Goal: Task Accomplishment & Management: Use online tool/utility

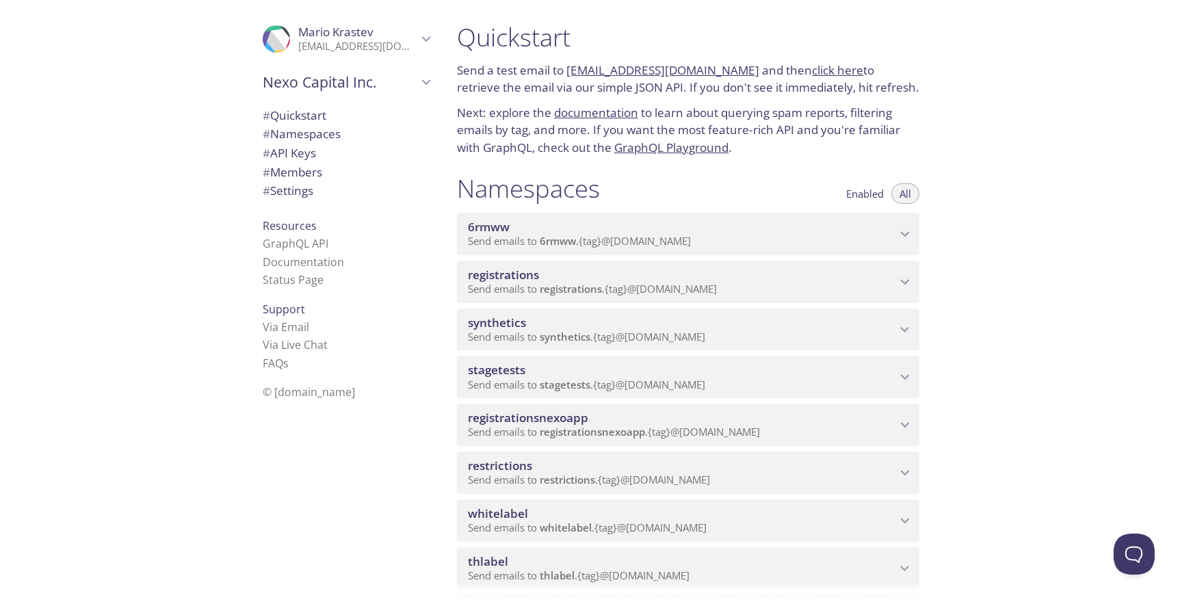
click at [609, 284] on span "Send emails to registrations . {tag} @[DOMAIN_NAME]" at bounding box center [592, 289] width 249 height 14
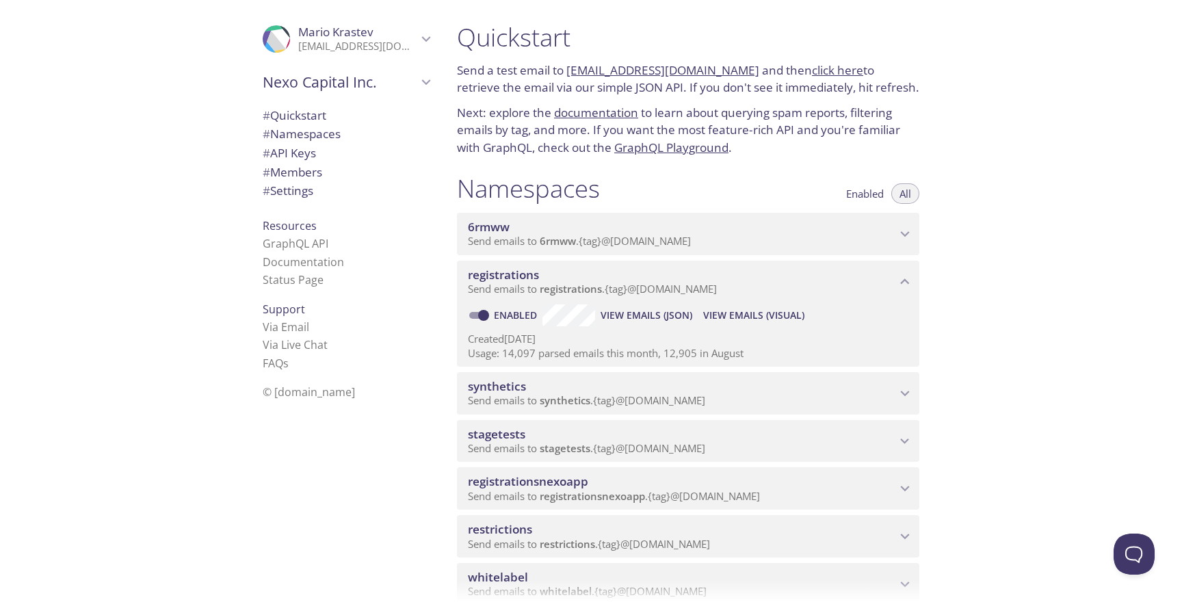
click at [732, 316] on span "View Emails (Visual)" at bounding box center [753, 315] width 101 height 16
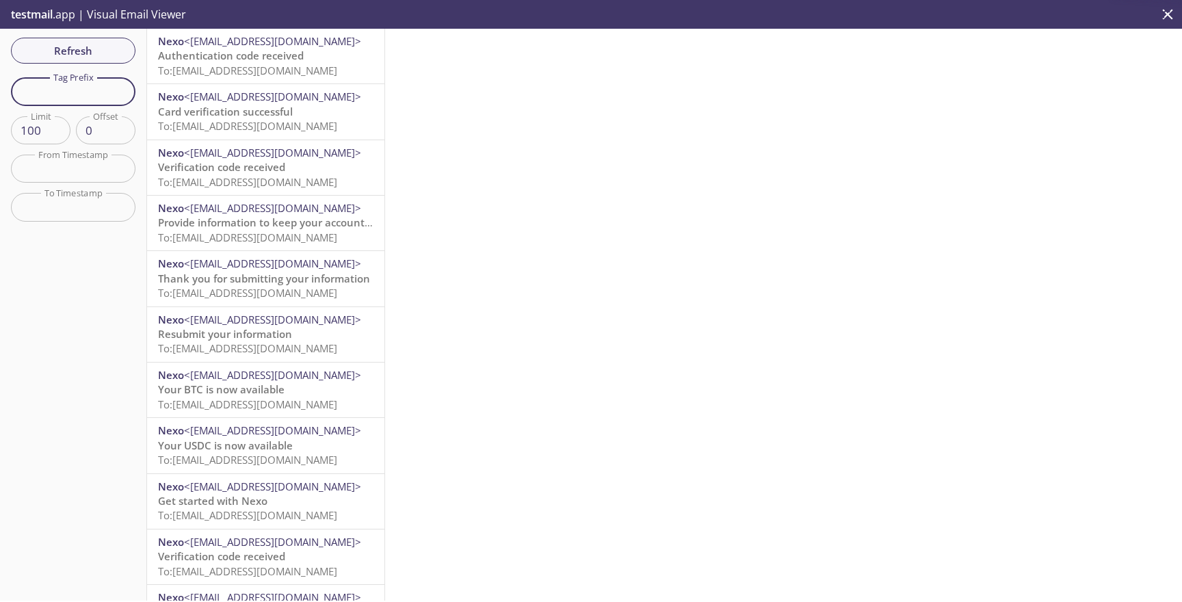
click at [64, 79] on input "text" at bounding box center [73, 91] width 125 height 28
paste input "auto-39388054-synthetic-tests"
type input "auto-39388054-synthetic-tests"
click at [101, 52] on span "Refresh" at bounding box center [73, 51] width 103 height 18
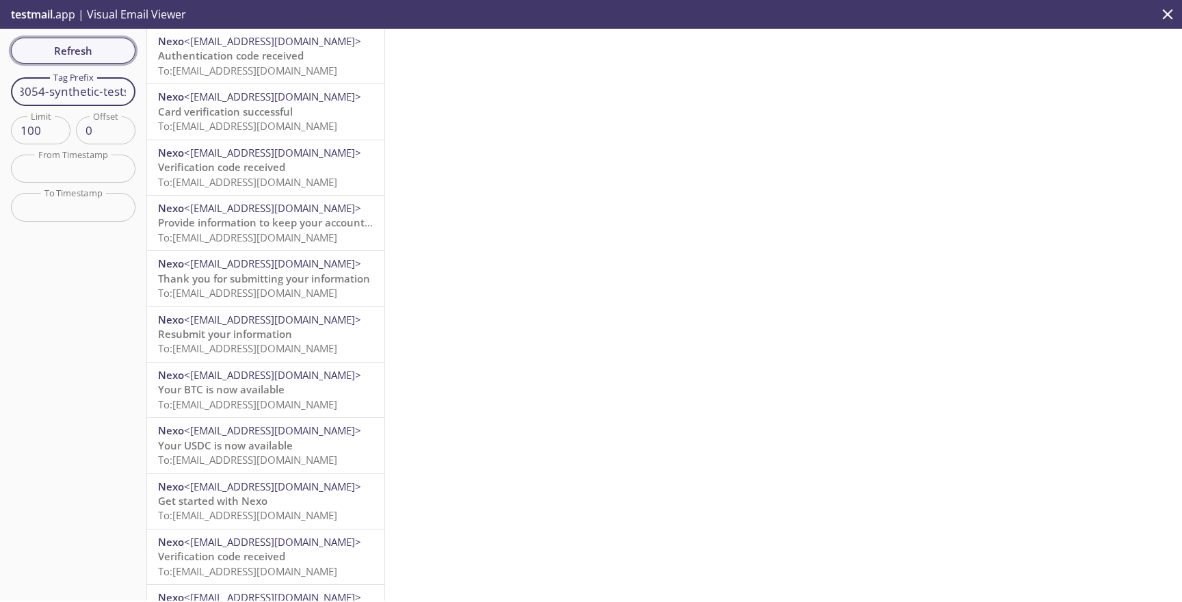
scroll to position [0, 0]
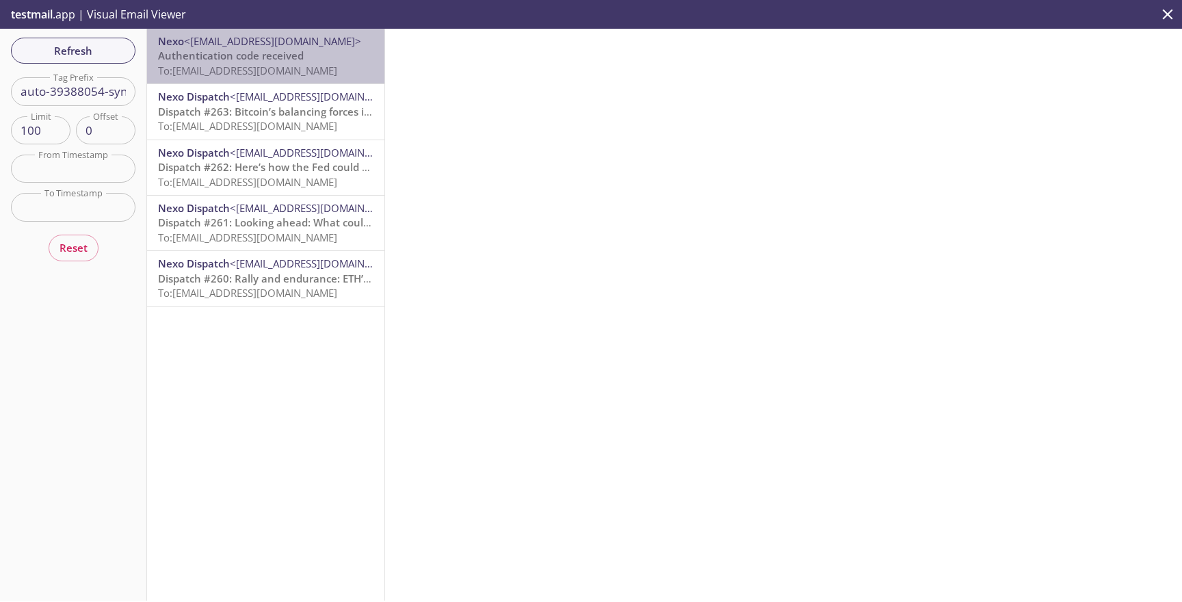
click at [280, 71] on span "To: [EMAIL_ADDRESS][DOMAIN_NAME]" at bounding box center [247, 71] width 179 height 14
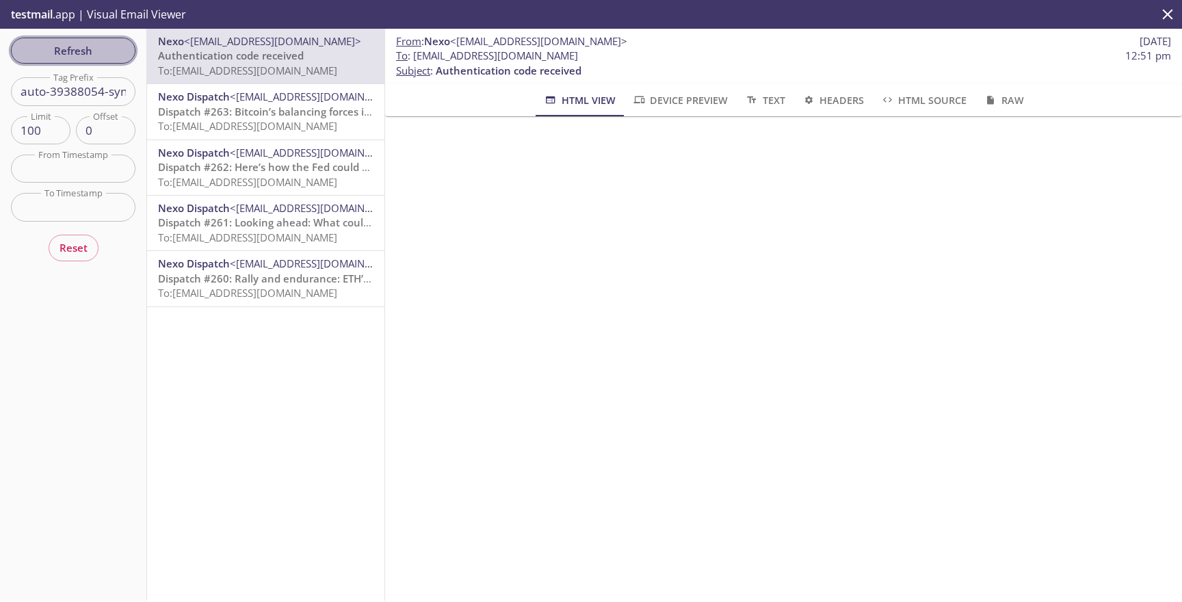
click at [114, 56] on span "Refresh" at bounding box center [73, 51] width 103 height 18
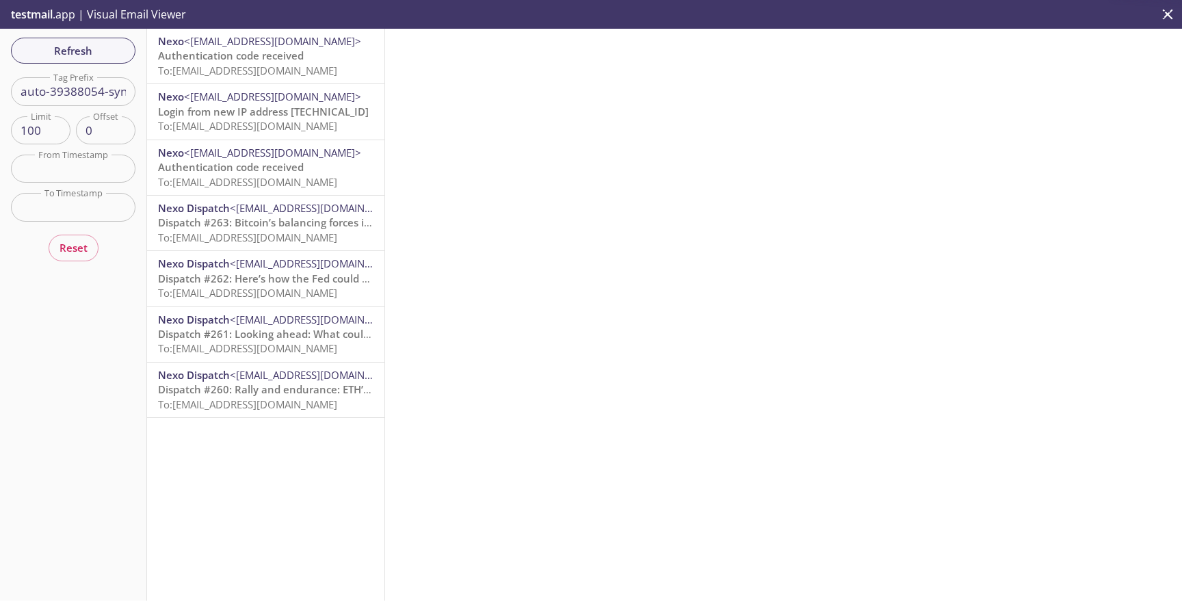
click at [237, 77] on p "Authentication code received To: [EMAIL_ADDRESS][DOMAIN_NAME]" at bounding box center [266, 63] width 216 height 29
